Goal: Task Accomplishment & Management: Use online tool/utility

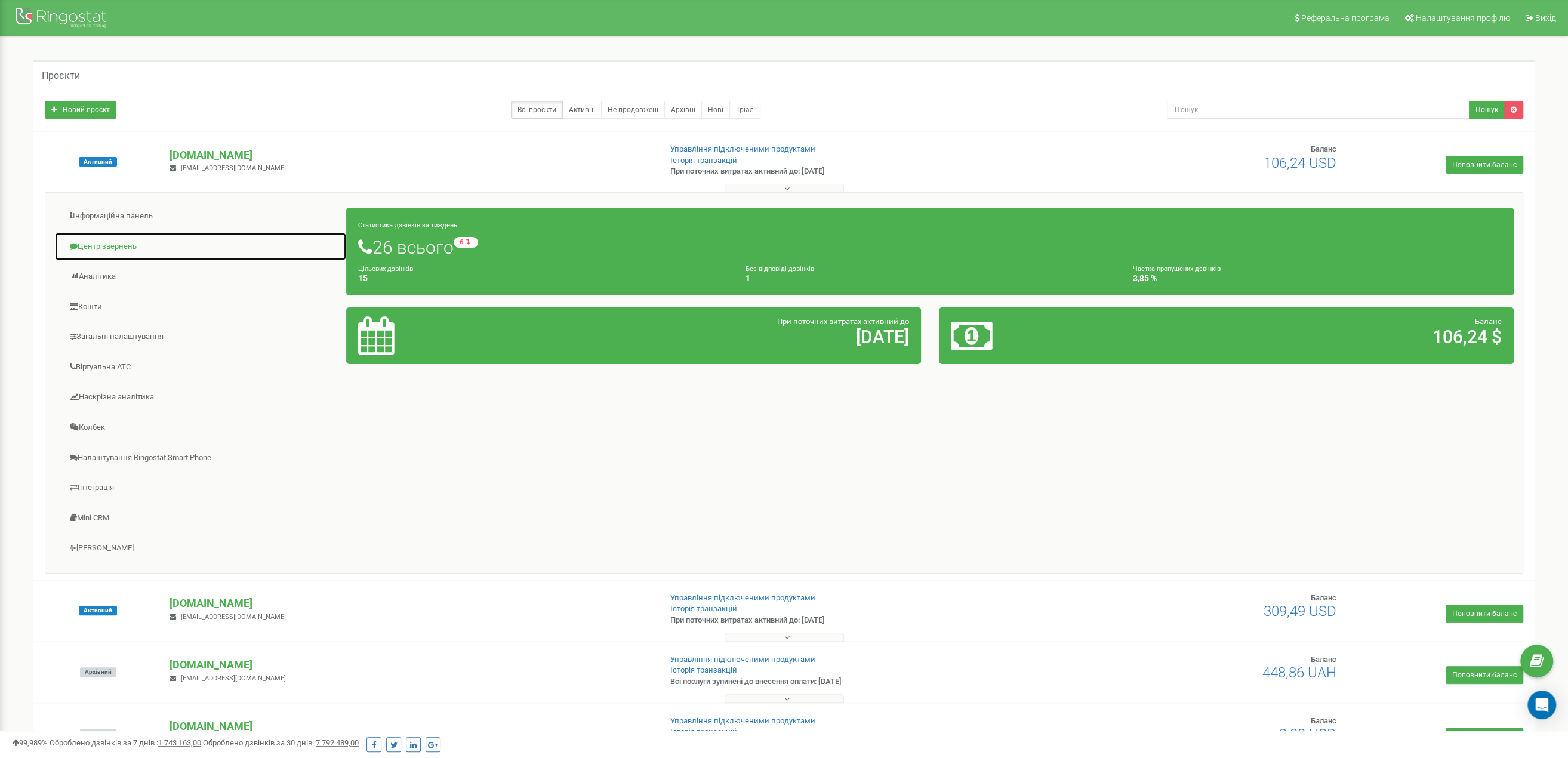
click at [120, 244] on link "Центр звернень" at bounding box center [200, 247] width 293 height 30
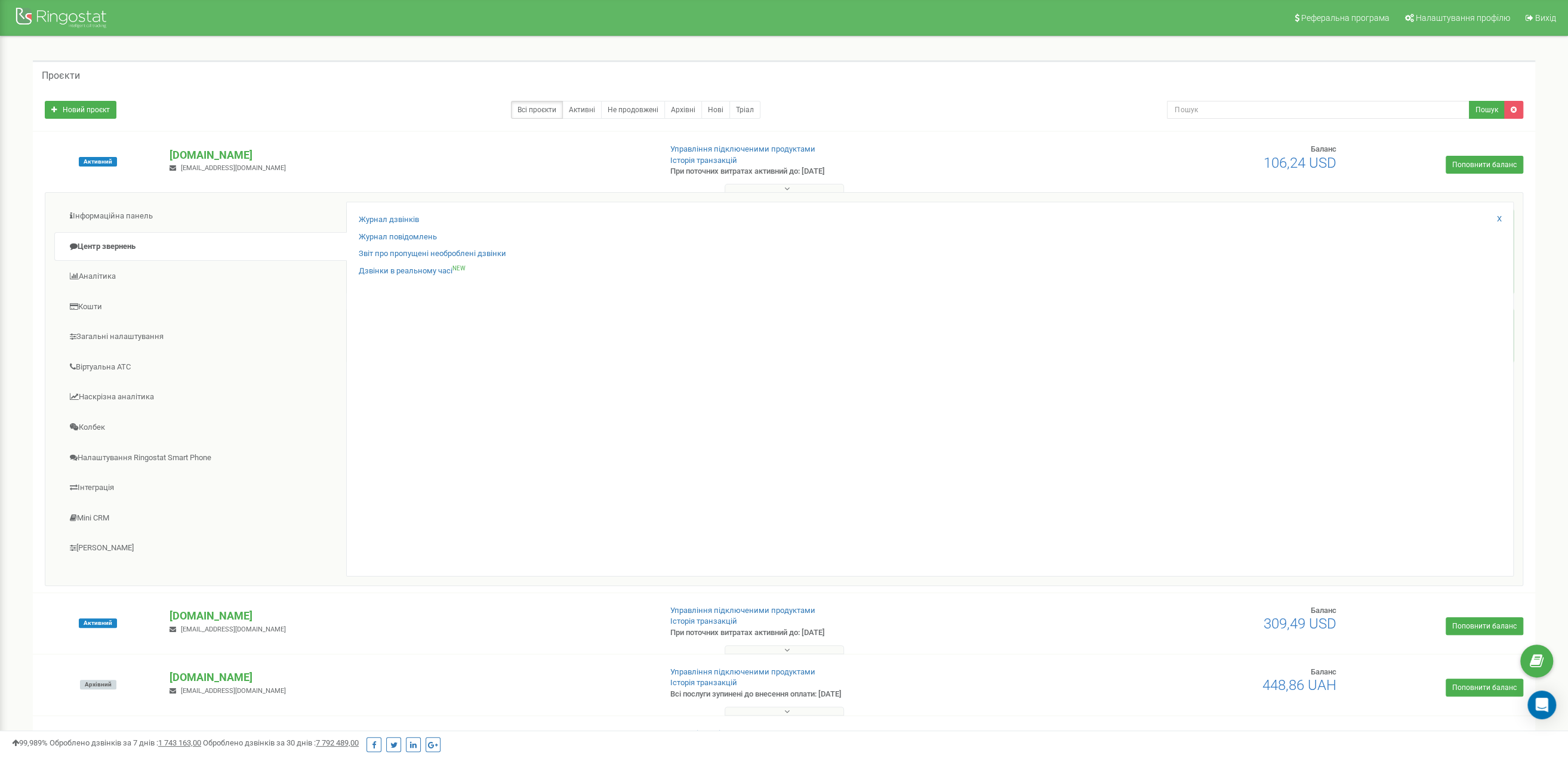
click at [381, 226] on div "Журнал дзвінків" at bounding box center [929, 223] width 1142 height 18
click at [382, 220] on link "Журнал дзвінків" at bounding box center [388, 220] width 60 height 12
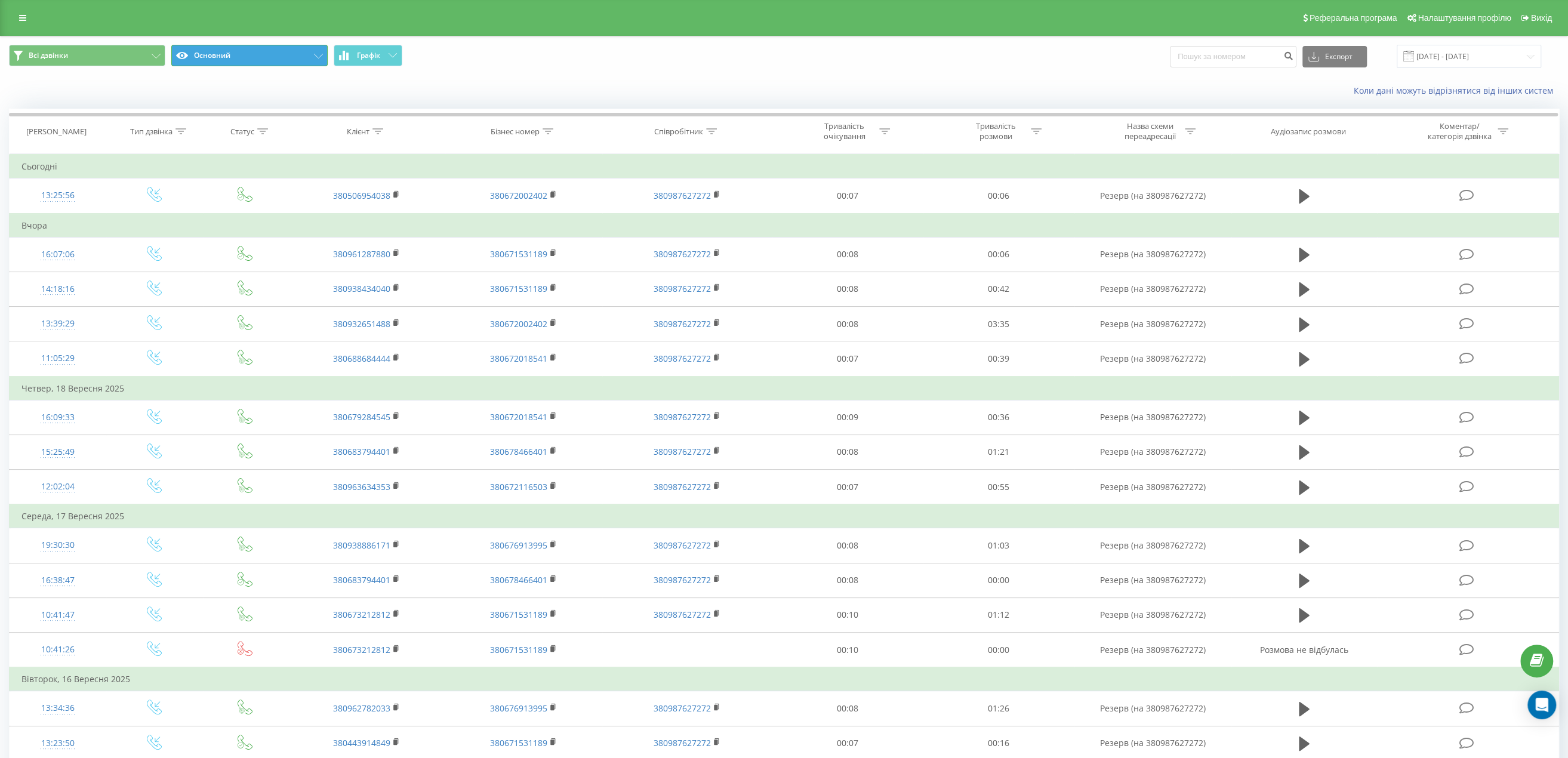
click at [273, 53] on button "Основний" at bounding box center [249, 55] width 157 height 22
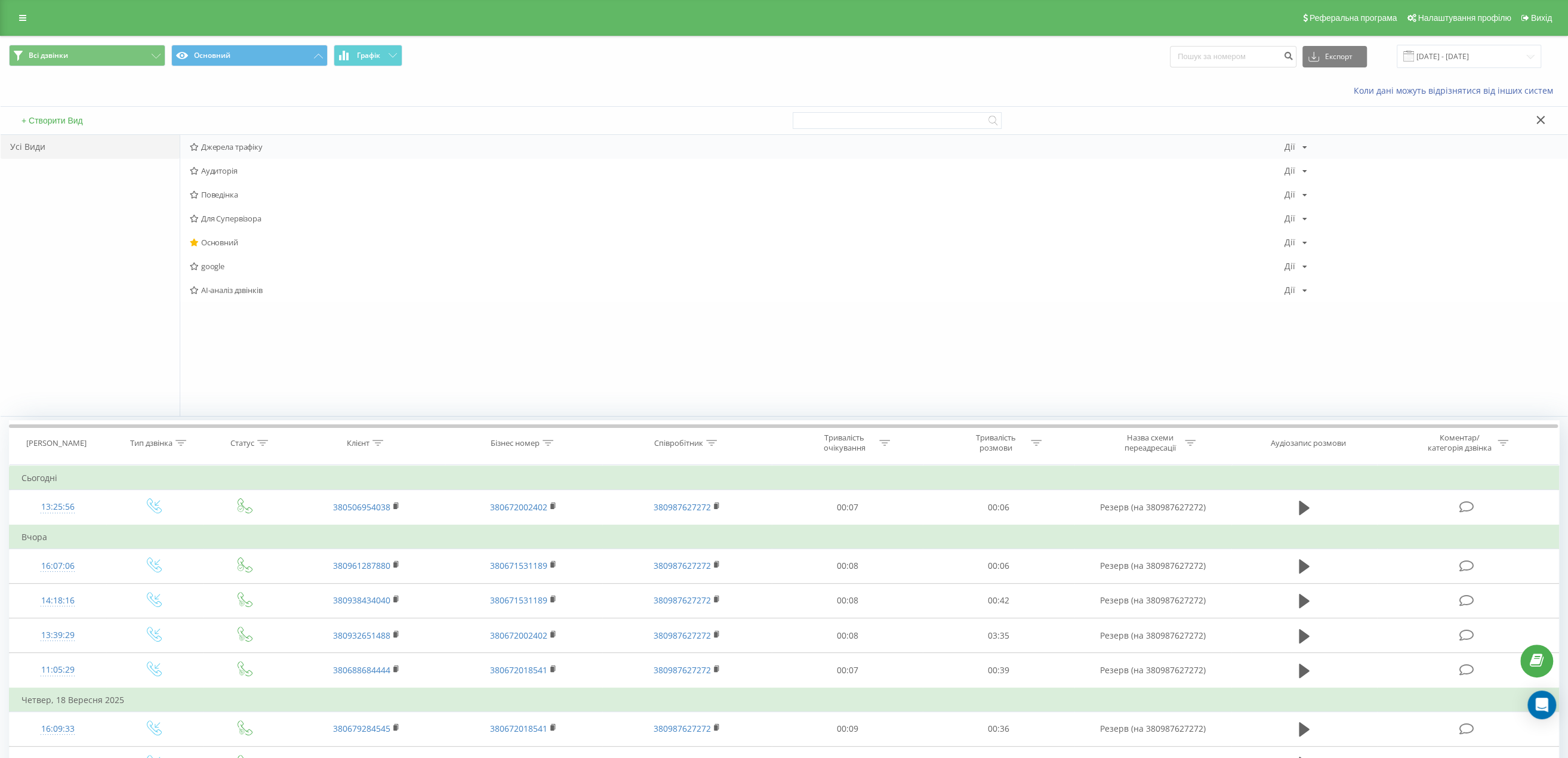
click at [242, 138] on div "Джерела трафіку [PERSON_NAME] Копіювати Видалити За замовчуванням Поділитися" at bounding box center [873, 147] width 1387 height 24
click at [240, 149] on span "Джерела трафіку" at bounding box center [737, 147] width 1095 height 8
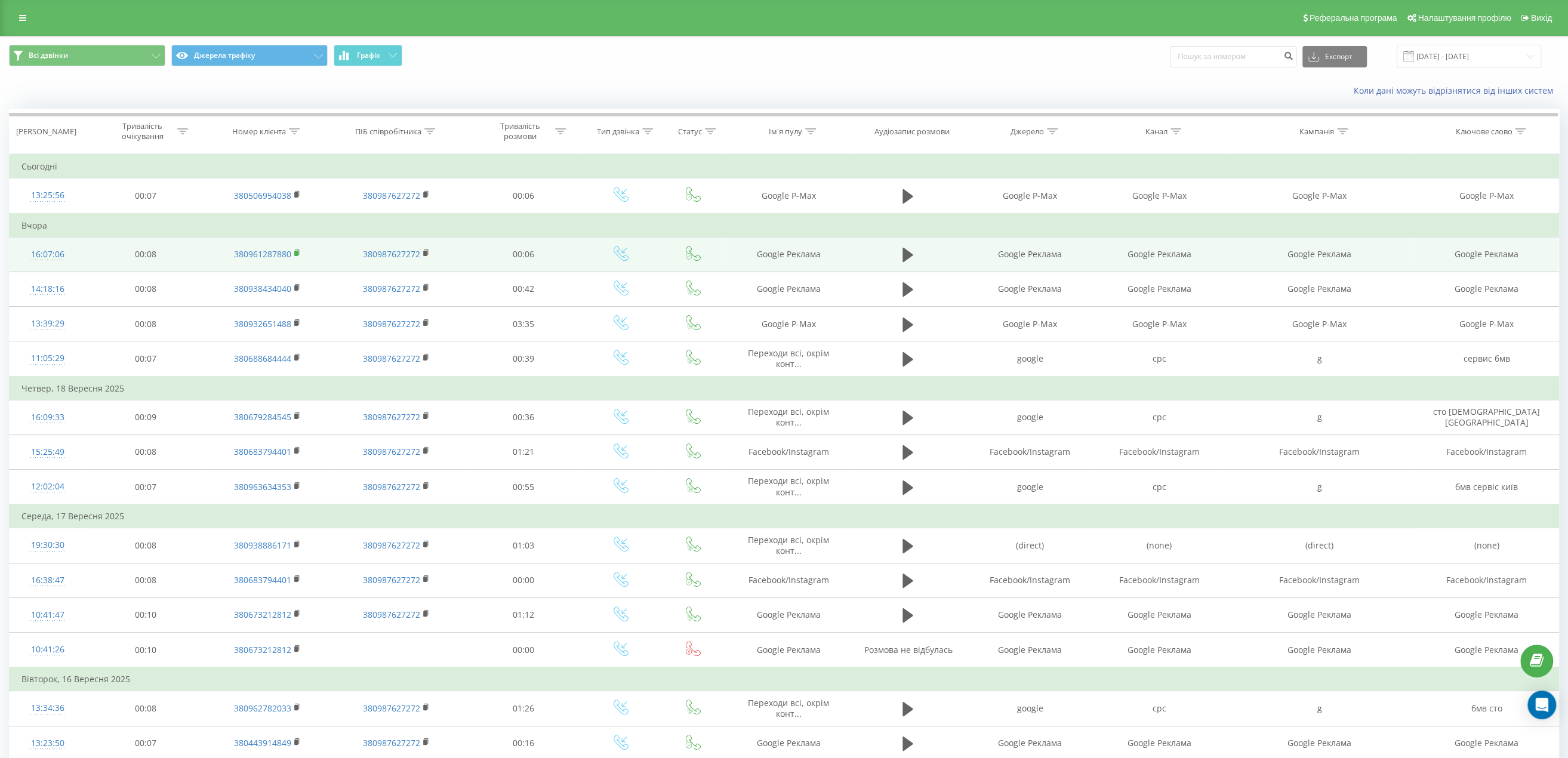
click at [296, 253] on rect at bounding box center [297, 252] width 4 height 5
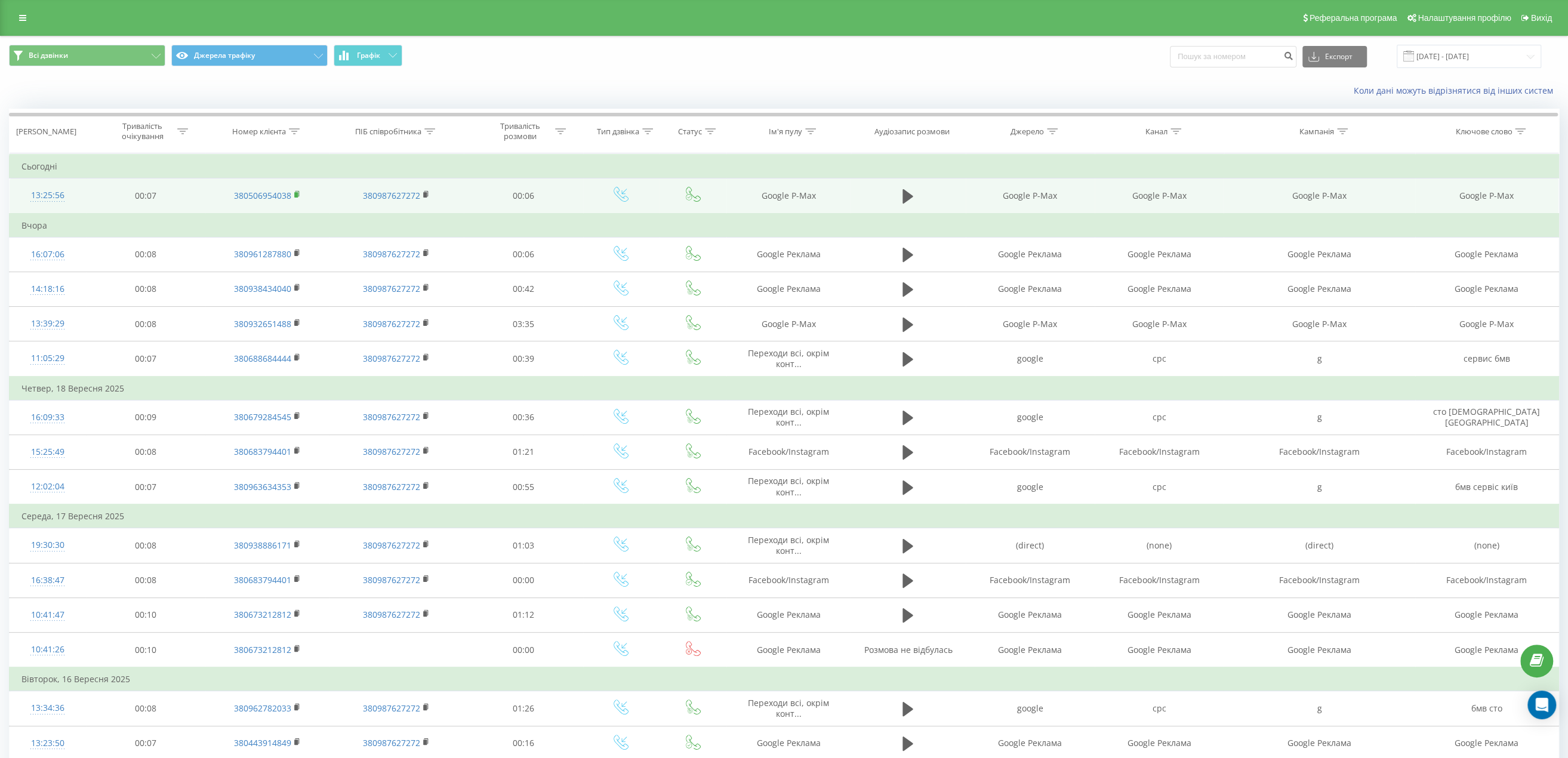
click at [295, 192] on rect at bounding box center [297, 194] width 4 height 5
